Goal: Browse casually: Explore the website without a specific task or goal

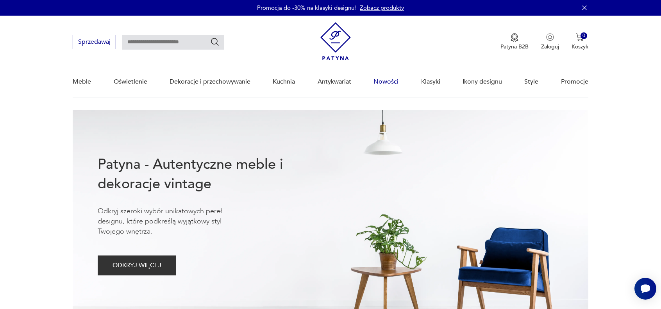
click at [384, 80] on link "Nowości" at bounding box center [385, 82] width 25 height 30
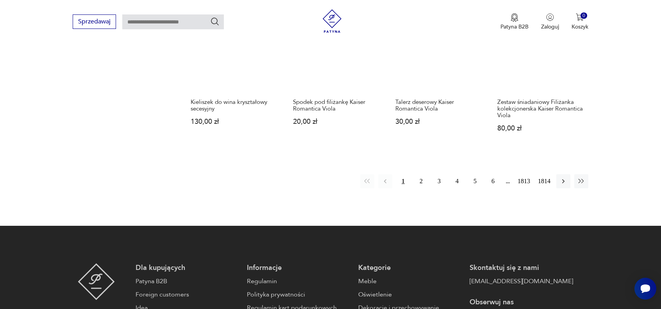
scroll to position [738, 0]
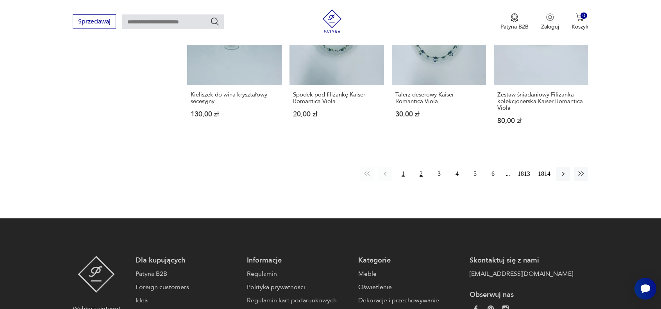
click at [423, 167] on button "2" at bounding box center [421, 174] width 14 height 14
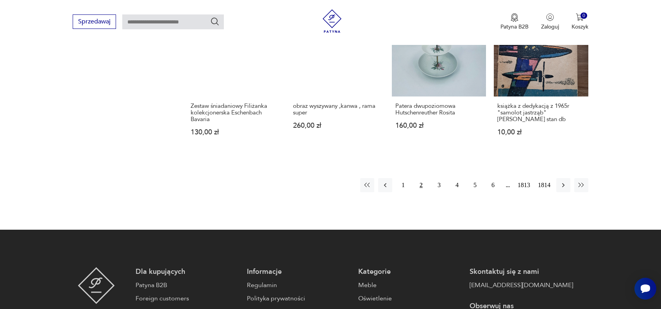
scroll to position [726, 0]
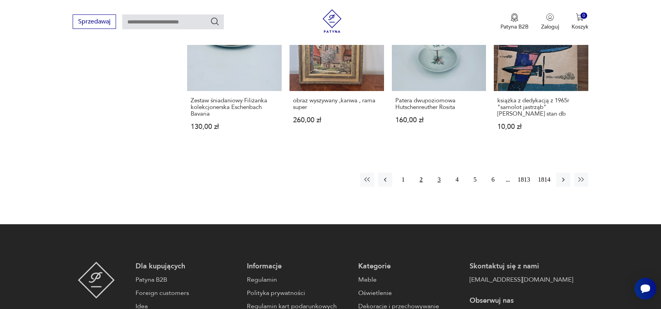
click at [439, 178] on button "3" at bounding box center [439, 180] width 14 height 14
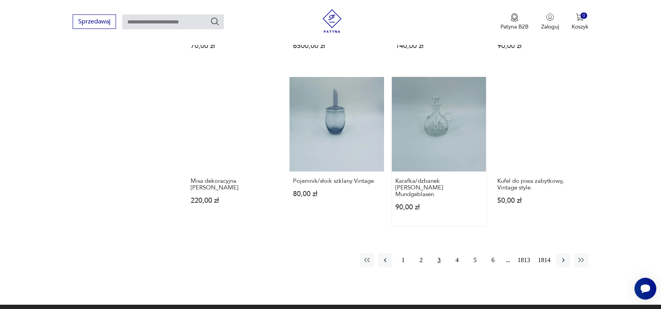
scroll to position [648, 0]
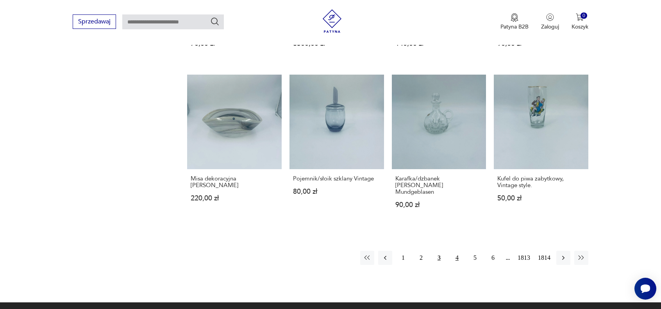
click at [458, 251] on button "4" at bounding box center [457, 258] width 14 height 14
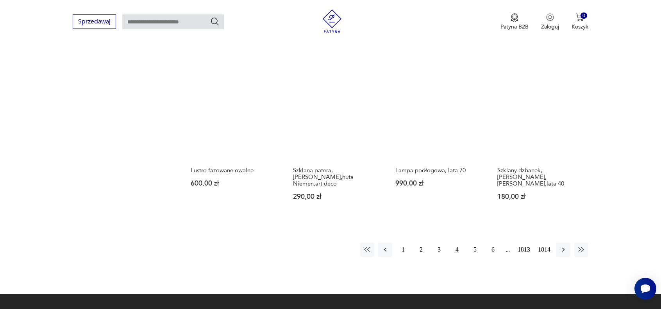
scroll to position [687, 0]
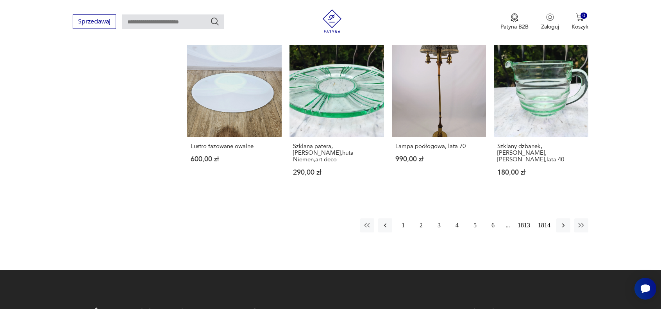
click at [473, 218] on button "5" at bounding box center [475, 225] width 14 height 14
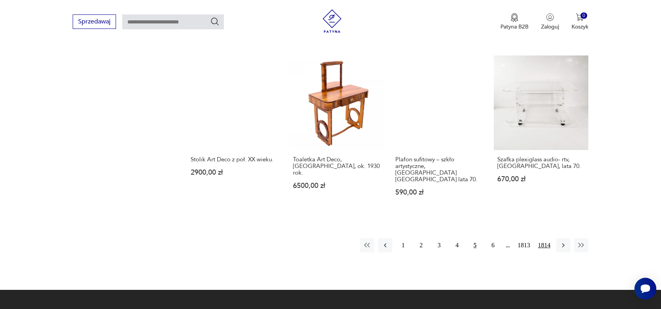
scroll to position [687, 0]
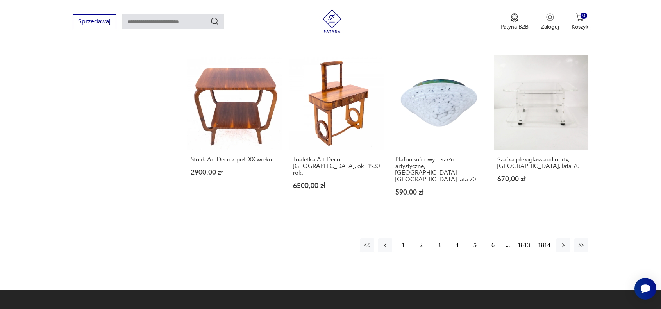
click at [495, 238] on button "6" at bounding box center [493, 245] width 14 height 14
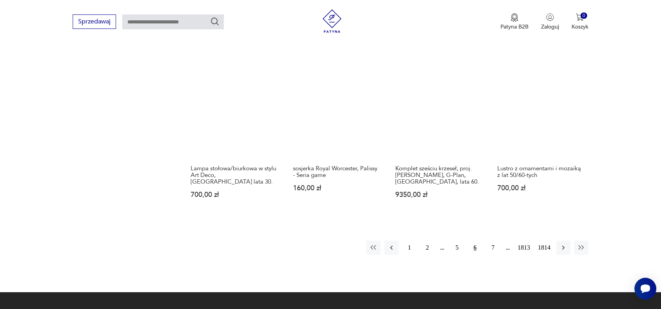
scroll to position [687, 0]
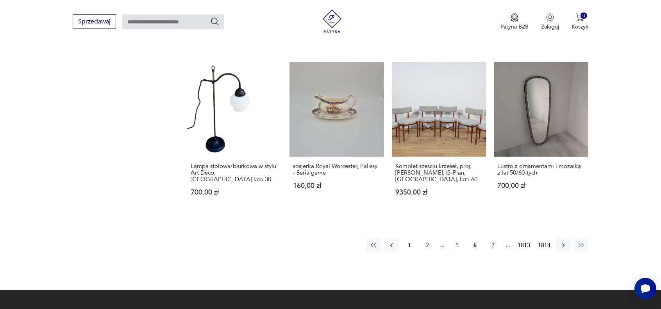
click at [492, 238] on button "7" at bounding box center [493, 245] width 14 height 14
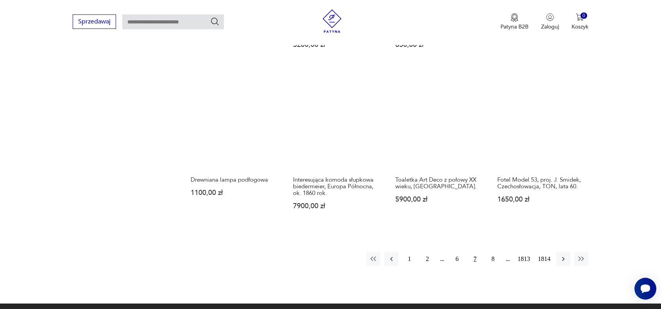
scroll to position [648, 0]
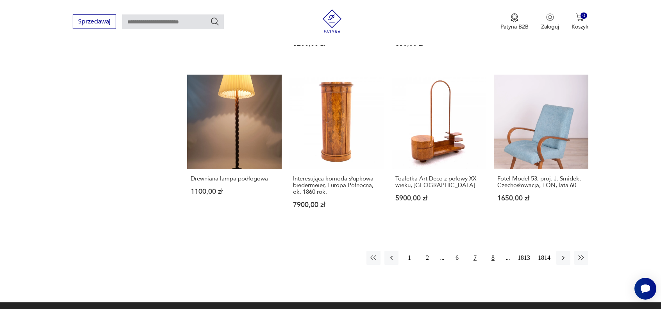
click at [495, 254] on button "8" at bounding box center [493, 258] width 14 height 14
